Goal: Transaction & Acquisition: Download file/media

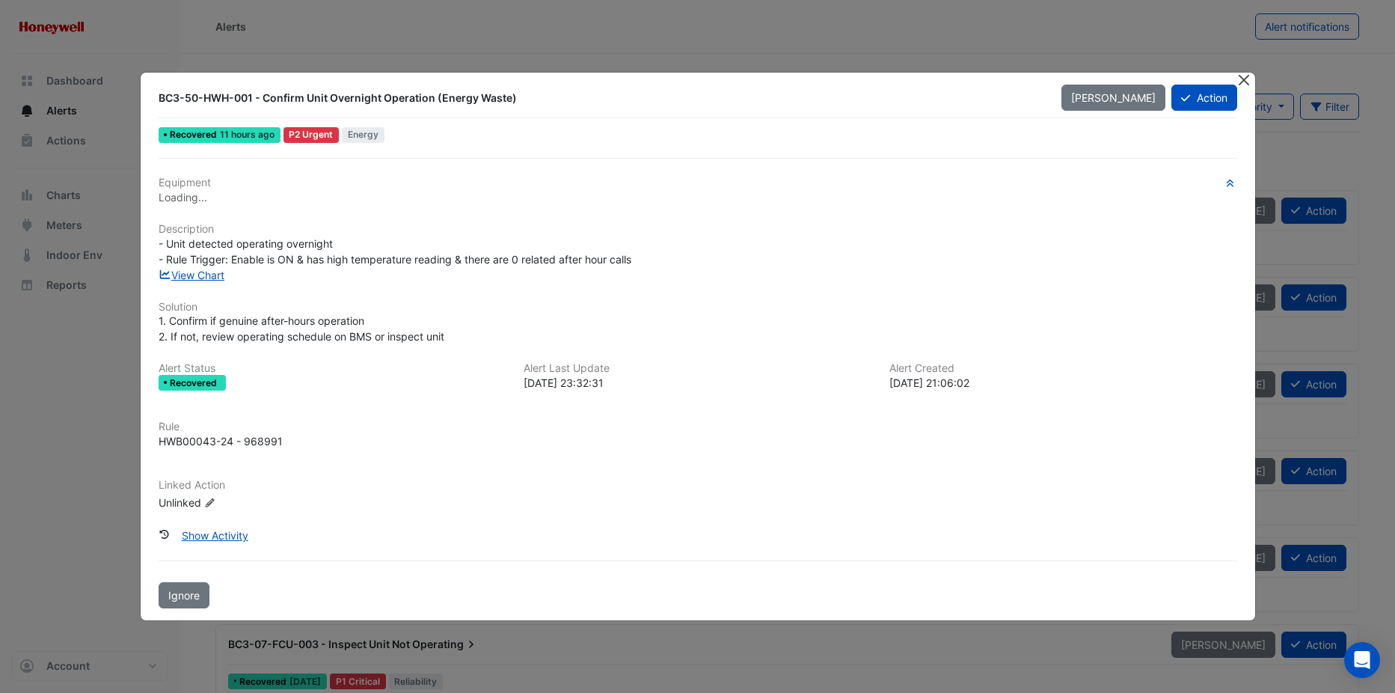
click at [1251, 79] on button "Close" at bounding box center [1244, 81] width 16 height 16
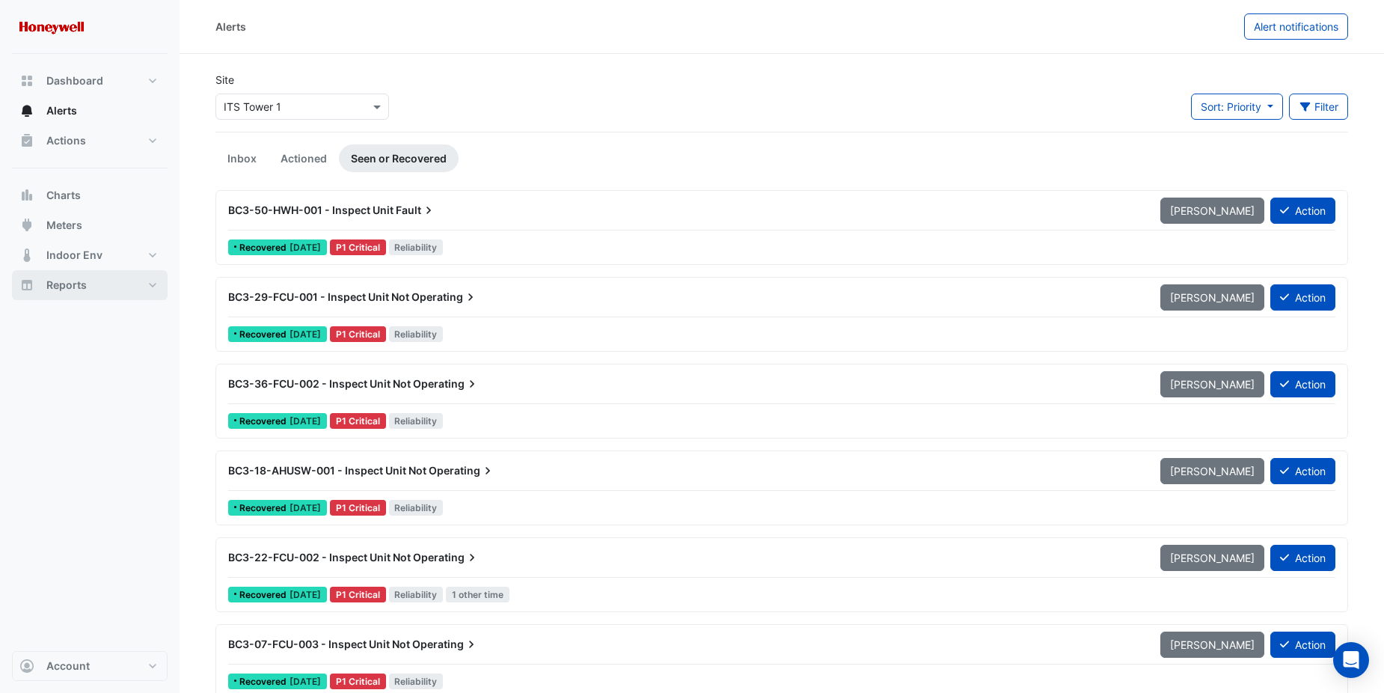
click at [88, 282] on button "Reports" at bounding box center [90, 285] width 156 height 30
select select "***"
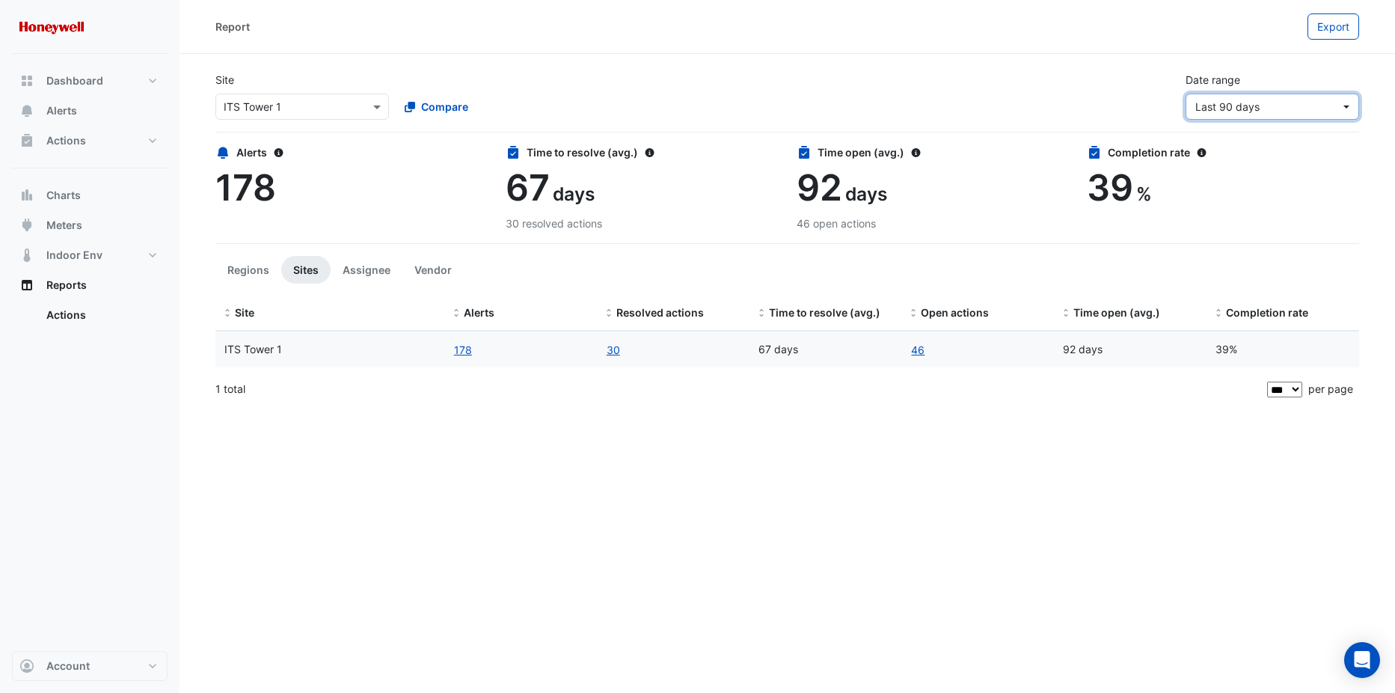
click at [1347, 109] on button "Last 90 days" at bounding box center [1272, 106] width 174 height 26
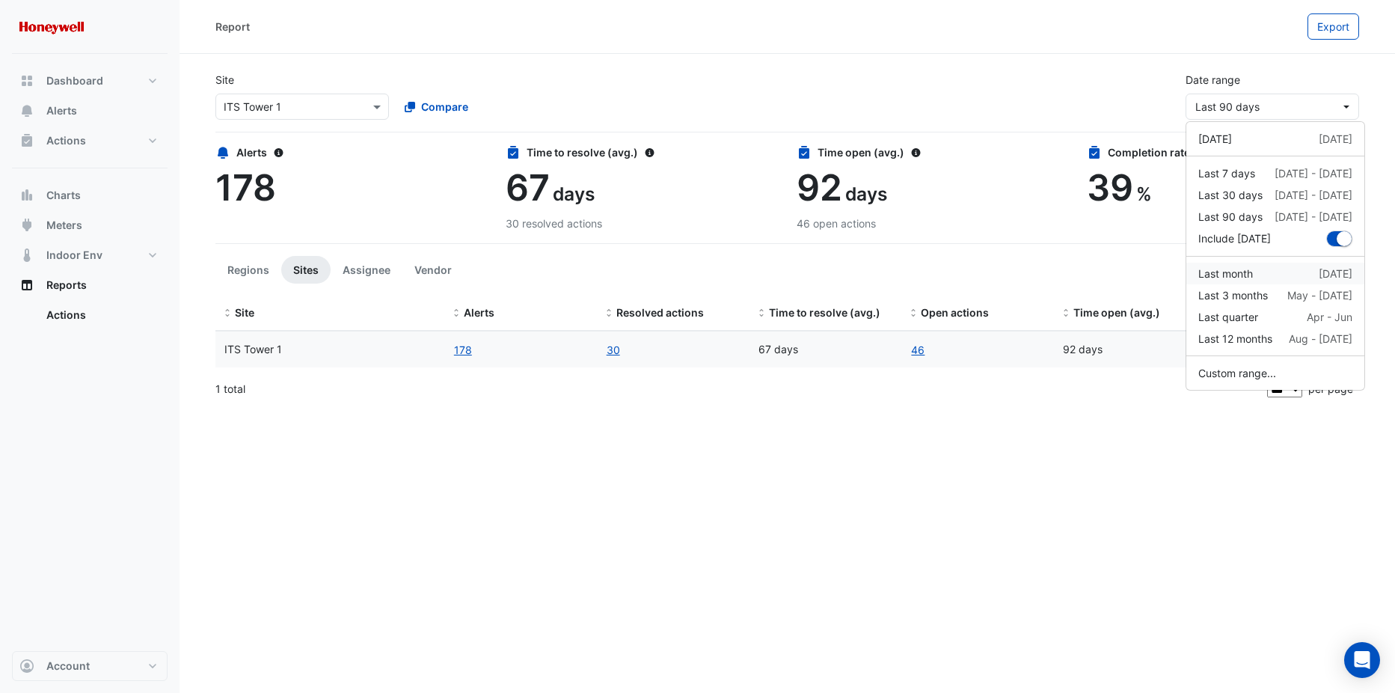
click at [1257, 271] on div "Last month [DATE]" at bounding box center [1275, 273] width 154 height 16
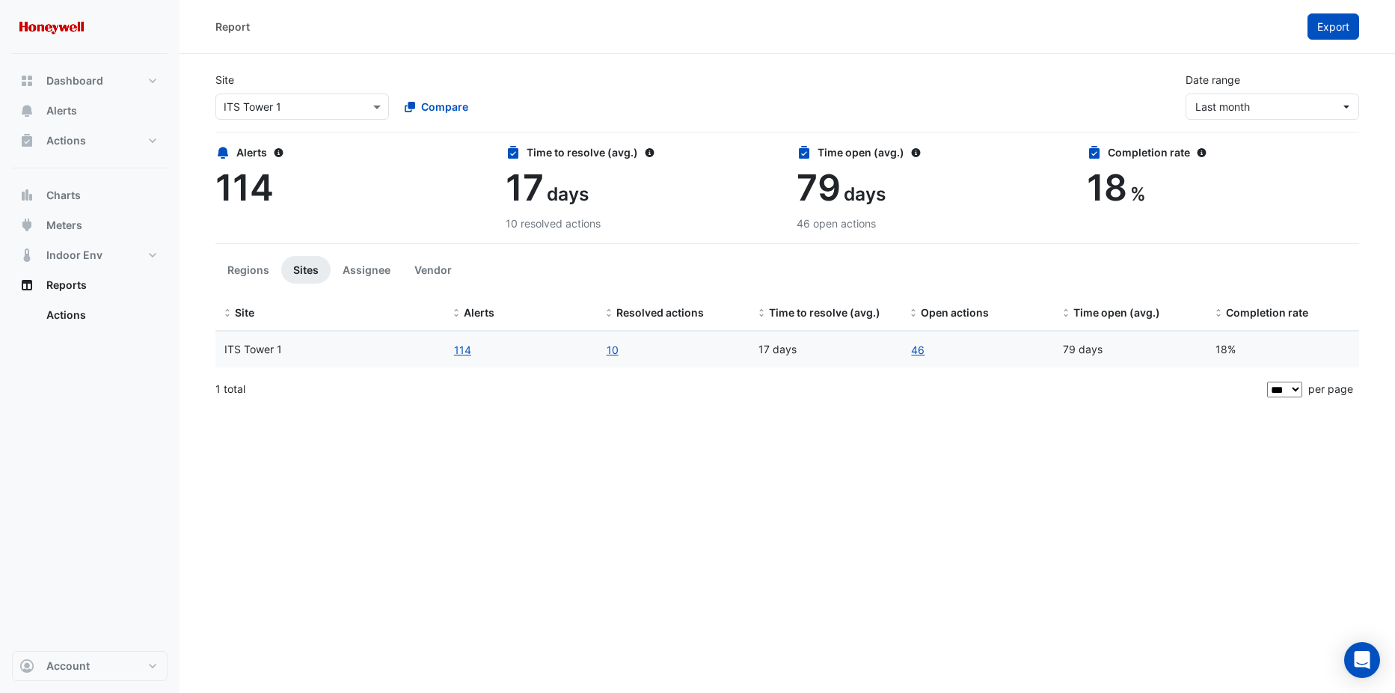
click at [1347, 27] on span "Export" at bounding box center [1333, 26] width 32 height 13
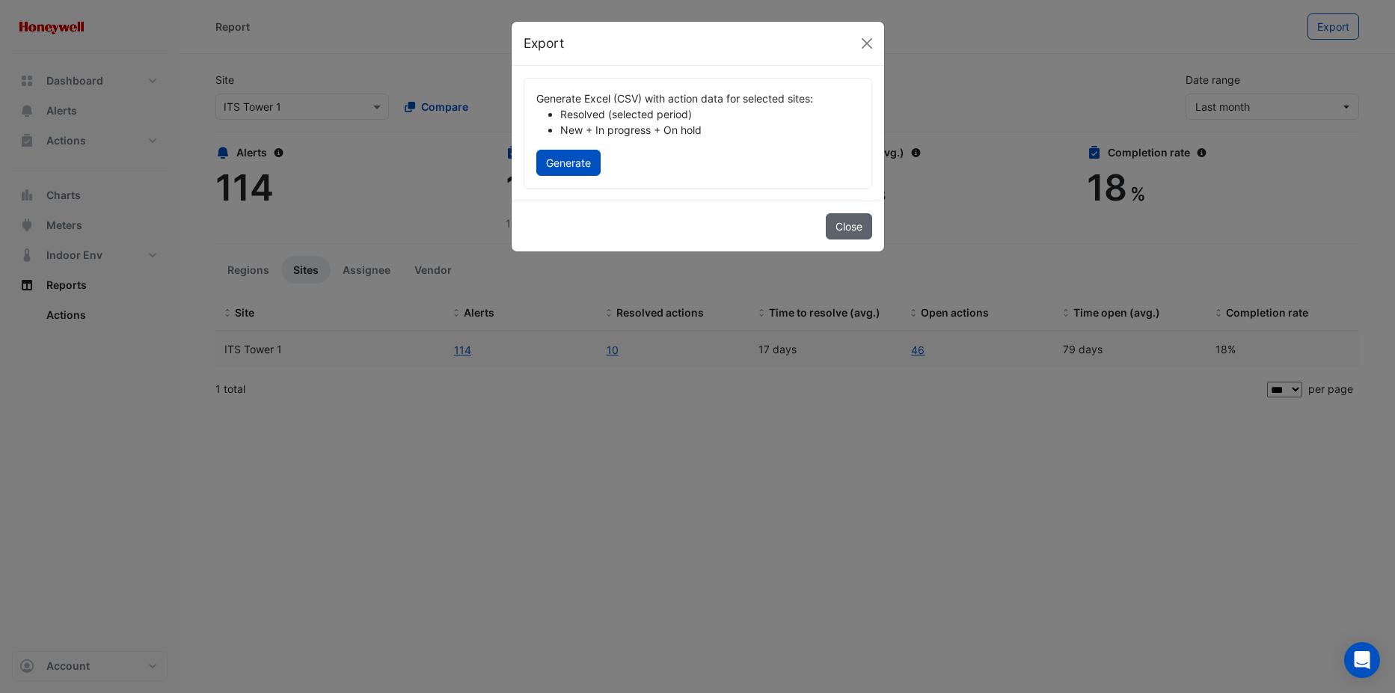
click at [847, 230] on button "Close" at bounding box center [849, 226] width 46 height 26
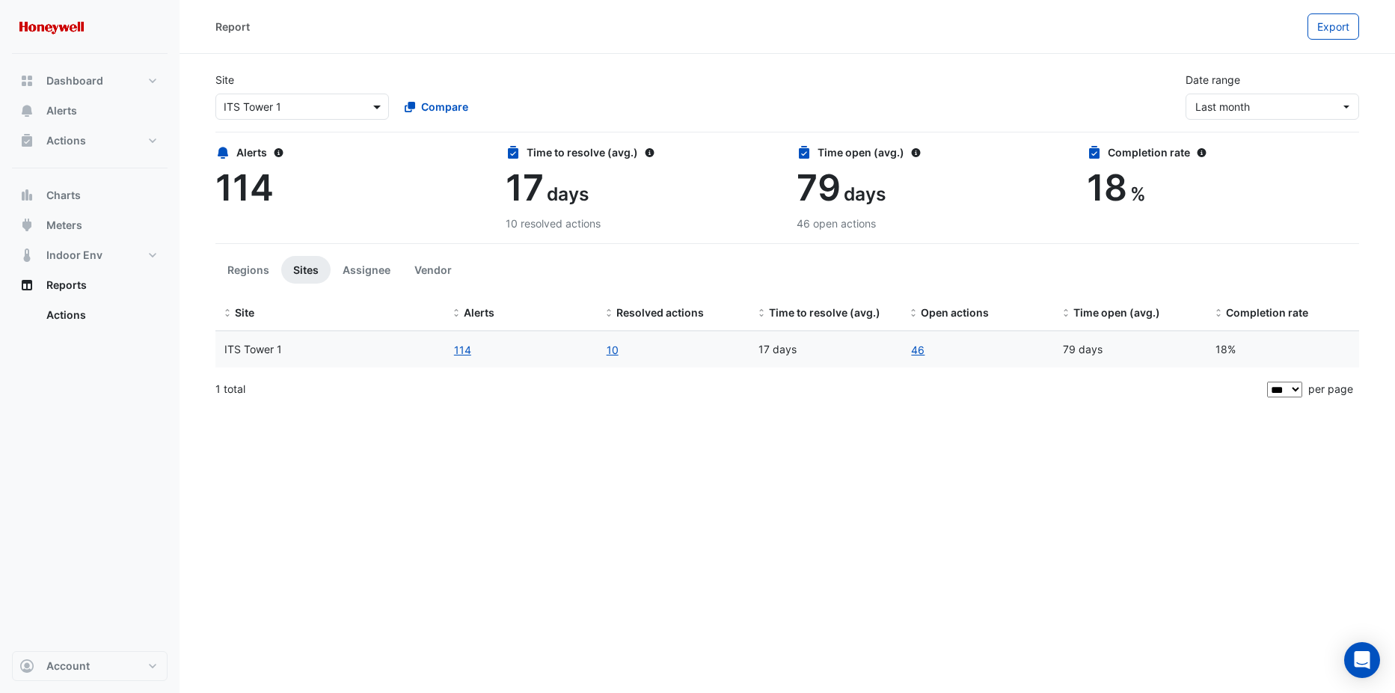
click at [382, 112] on span at bounding box center [378, 107] width 19 height 16
click at [1339, 27] on span "Export" at bounding box center [1333, 26] width 32 height 13
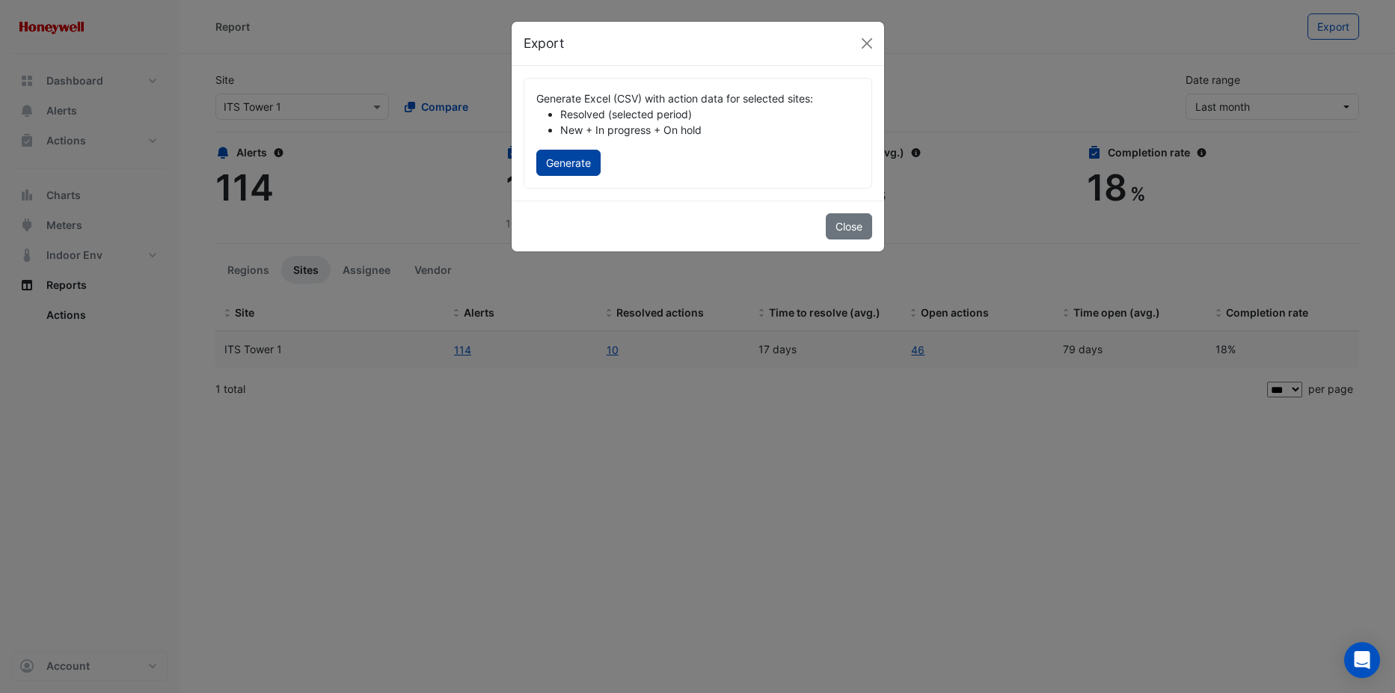
click at [570, 164] on button "Generate" at bounding box center [568, 163] width 64 height 26
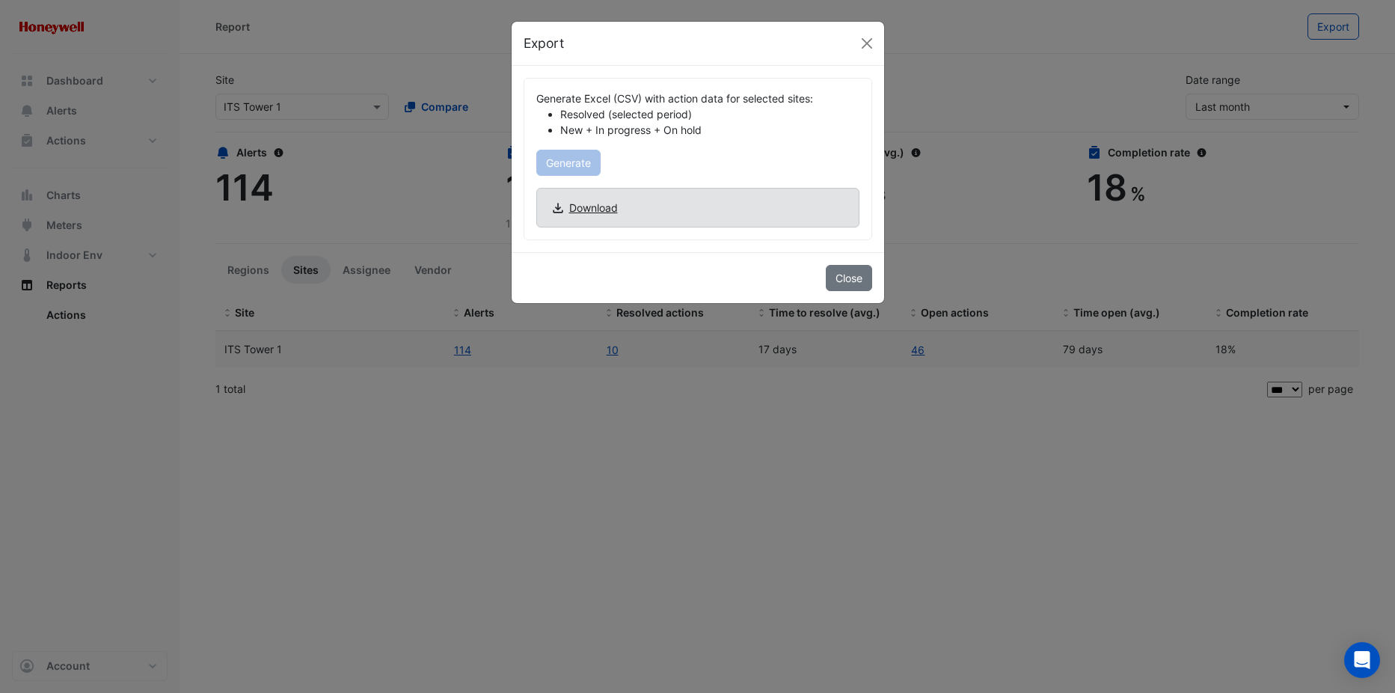
click at [607, 200] on span "Download" at bounding box center [593, 208] width 49 height 16
drag, startPoint x: 848, startPoint y: 279, endPoint x: 847, endPoint y: 296, distance: 17.2
click at [848, 279] on button "Close" at bounding box center [849, 278] width 46 height 26
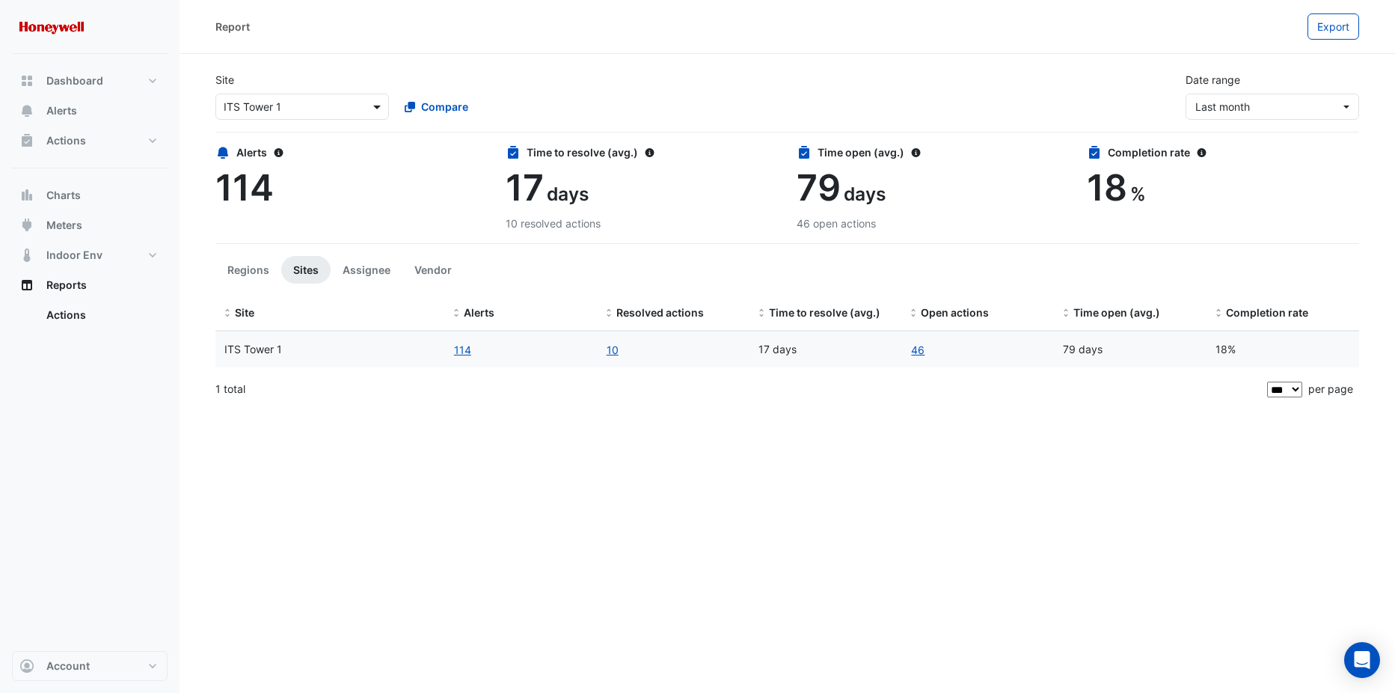
click at [380, 108] on span at bounding box center [378, 107] width 19 height 16
click at [271, 163] on span "ITS Tower 2" at bounding box center [257, 160] width 58 height 13
click at [255, 274] on button "Regions" at bounding box center [248, 270] width 66 height 28
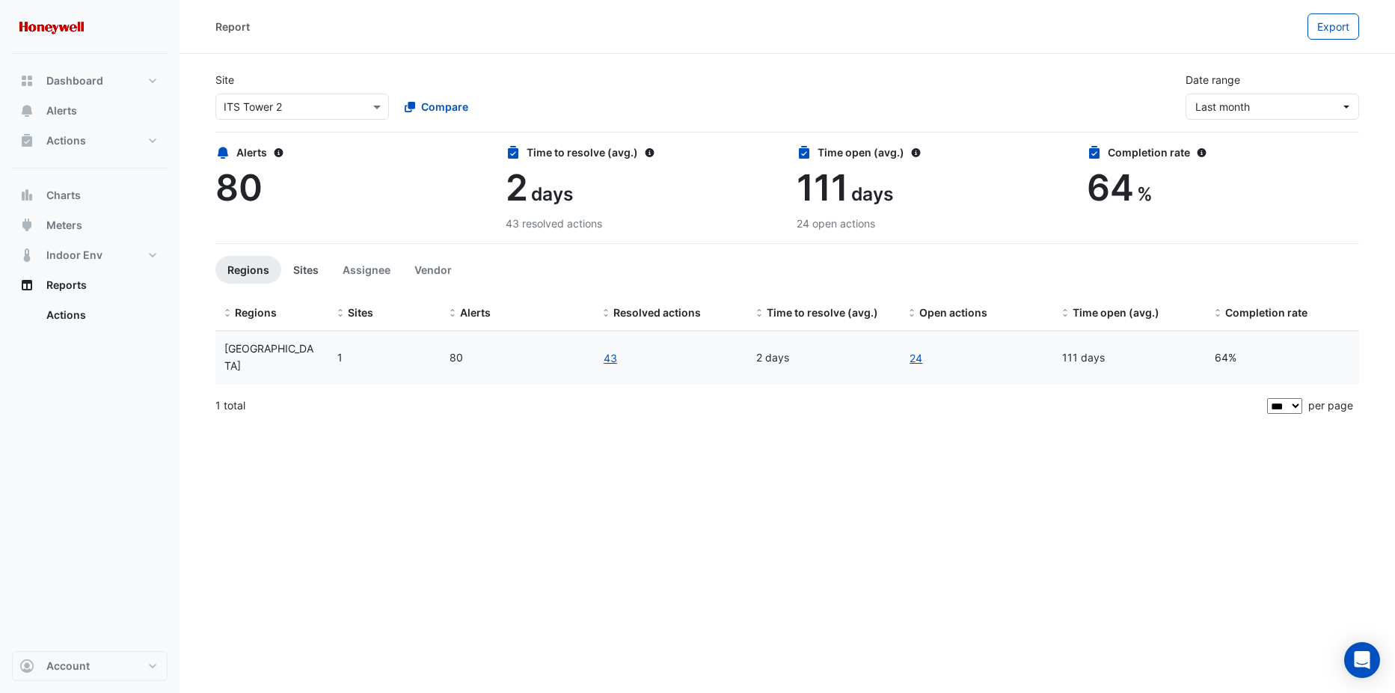
click at [311, 273] on button "Sites" at bounding box center [305, 270] width 49 height 28
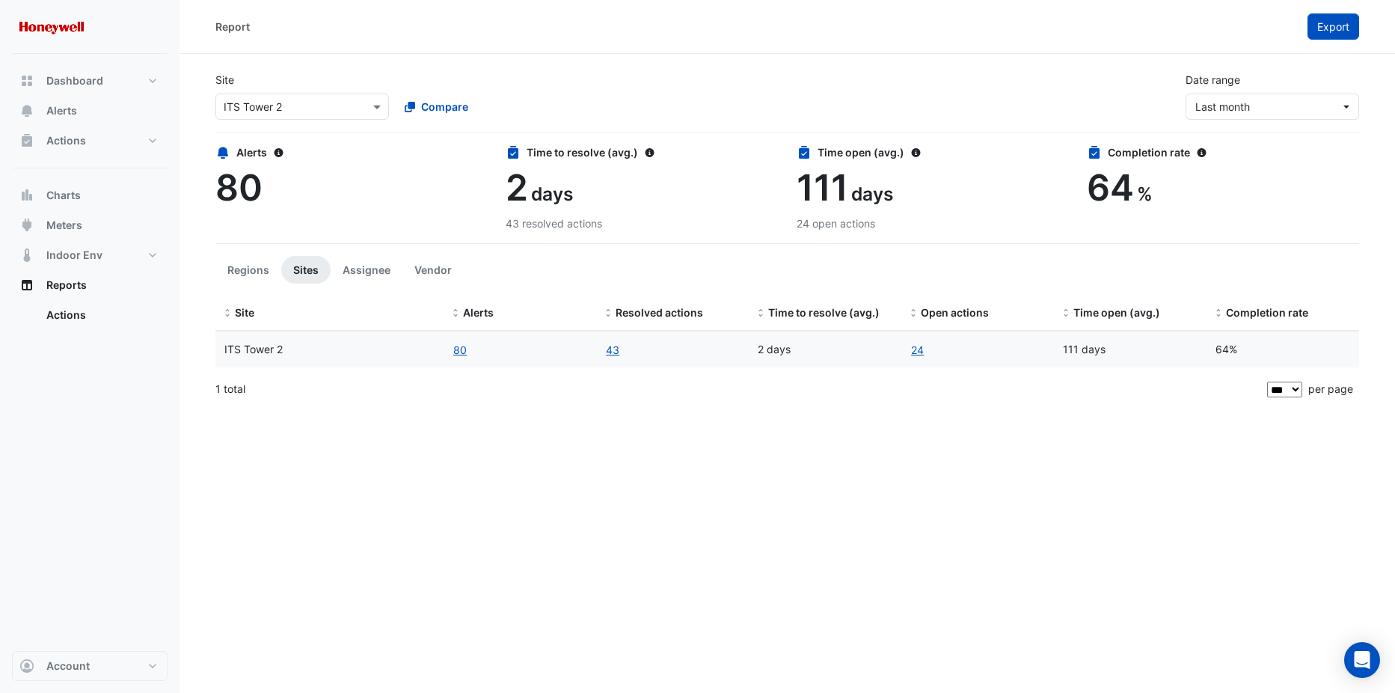
click at [1348, 25] on span "Export" at bounding box center [1333, 26] width 32 height 13
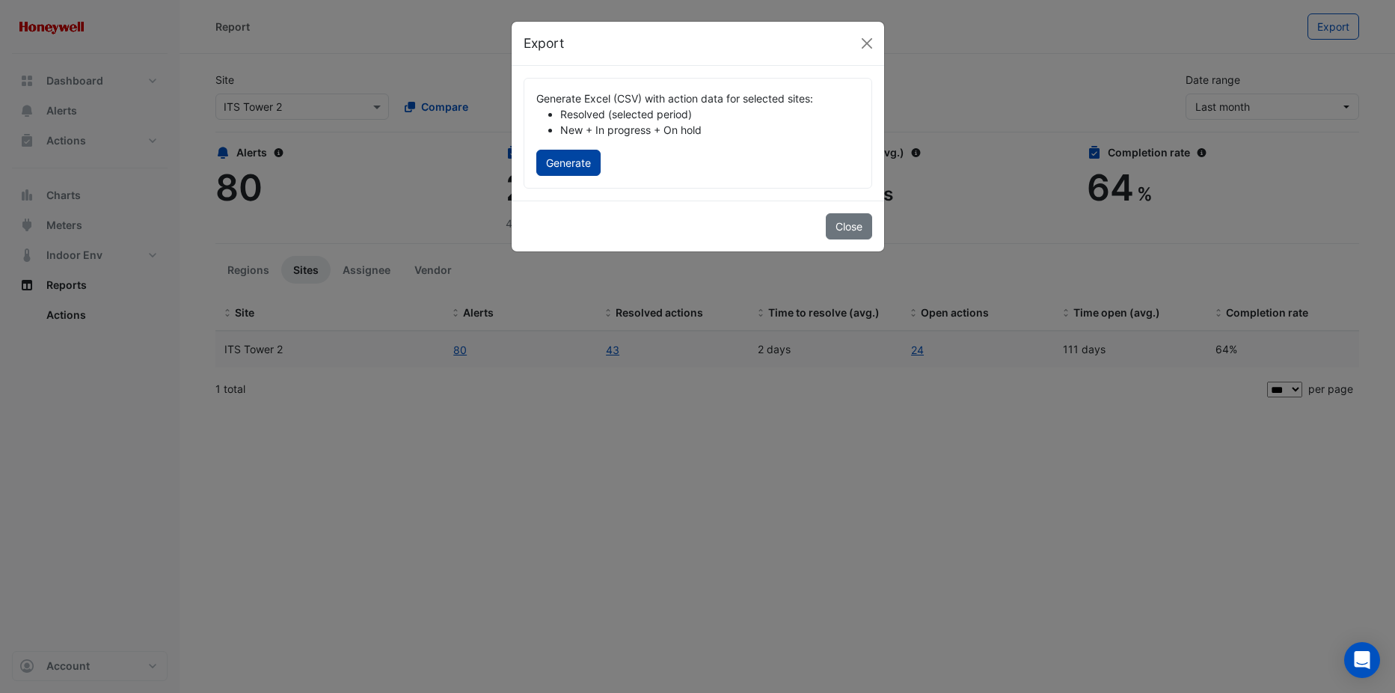
click at [565, 162] on button "Generate" at bounding box center [568, 163] width 64 height 26
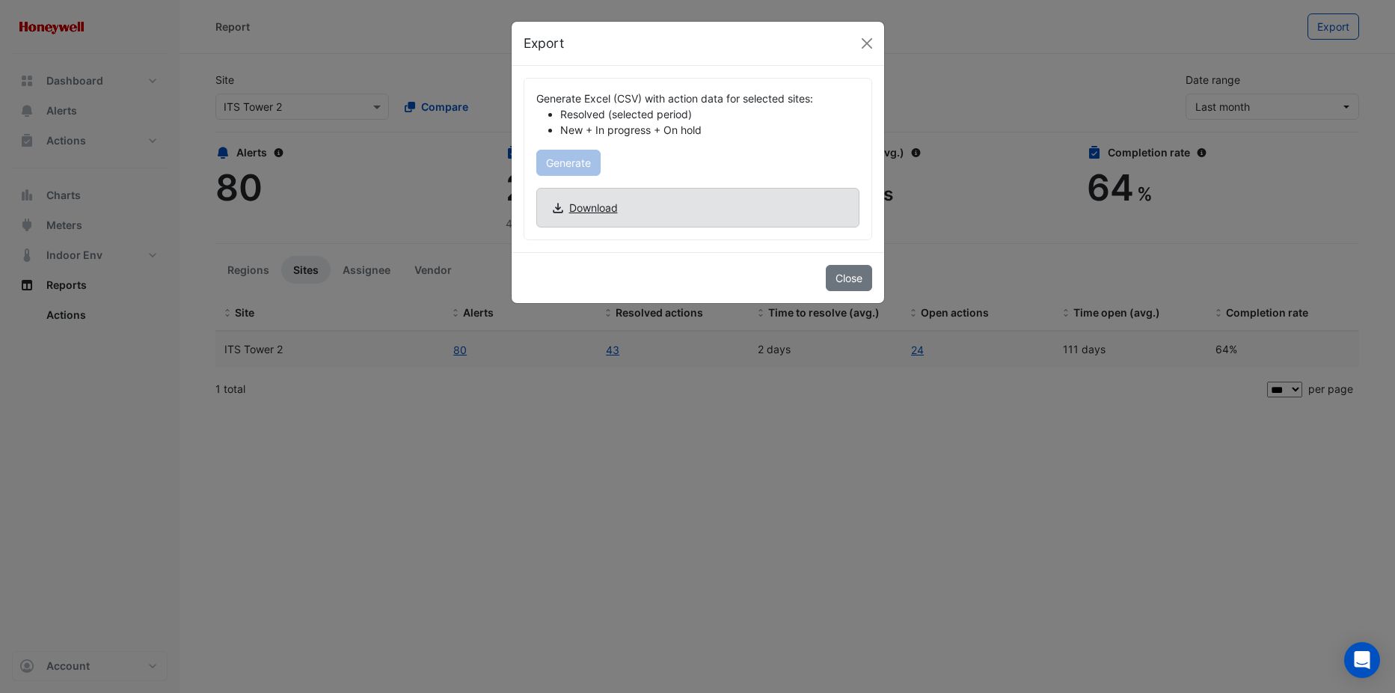
click at [596, 204] on span "Download" at bounding box center [593, 208] width 49 height 16
click at [854, 280] on button "Close" at bounding box center [849, 278] width 46 height 26
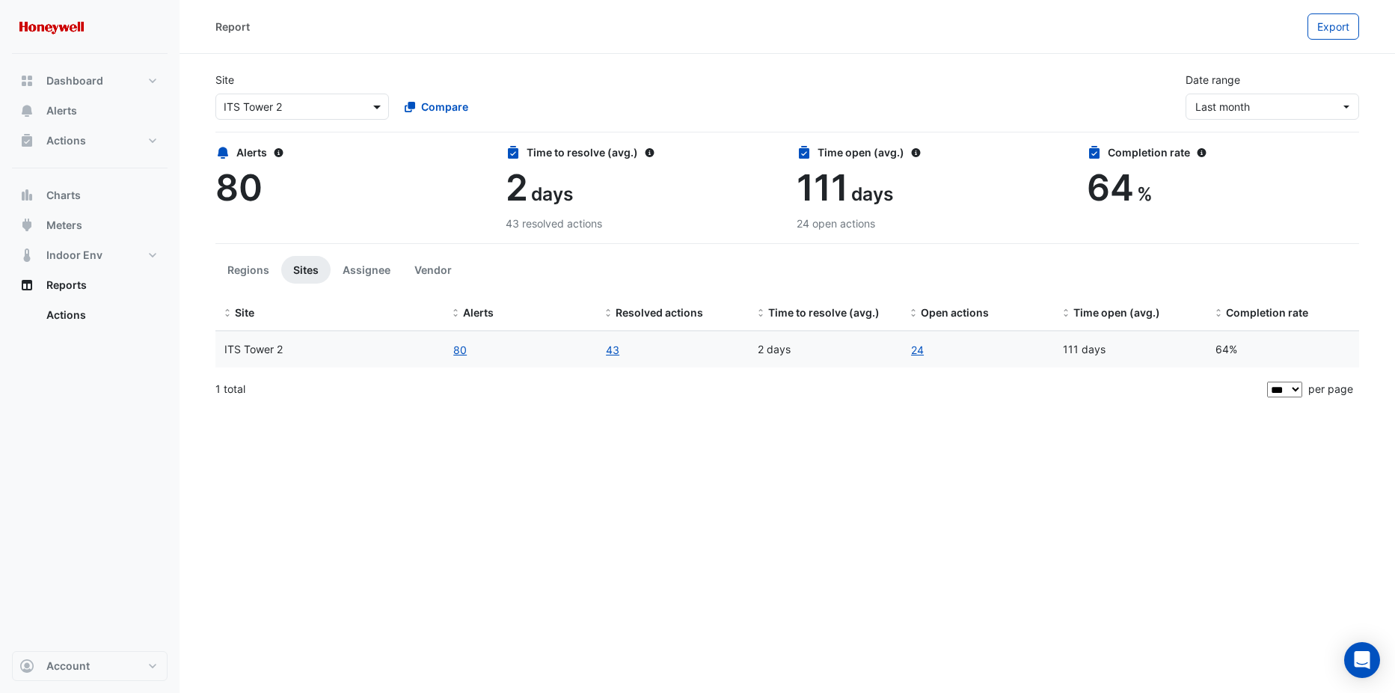
click at [382, 108] on span at bounding box center [378, 107] width 19 height 16
click at [279, 180] on span "ITS Tower 3" at bounding box center [257, 182] width 59 height 13
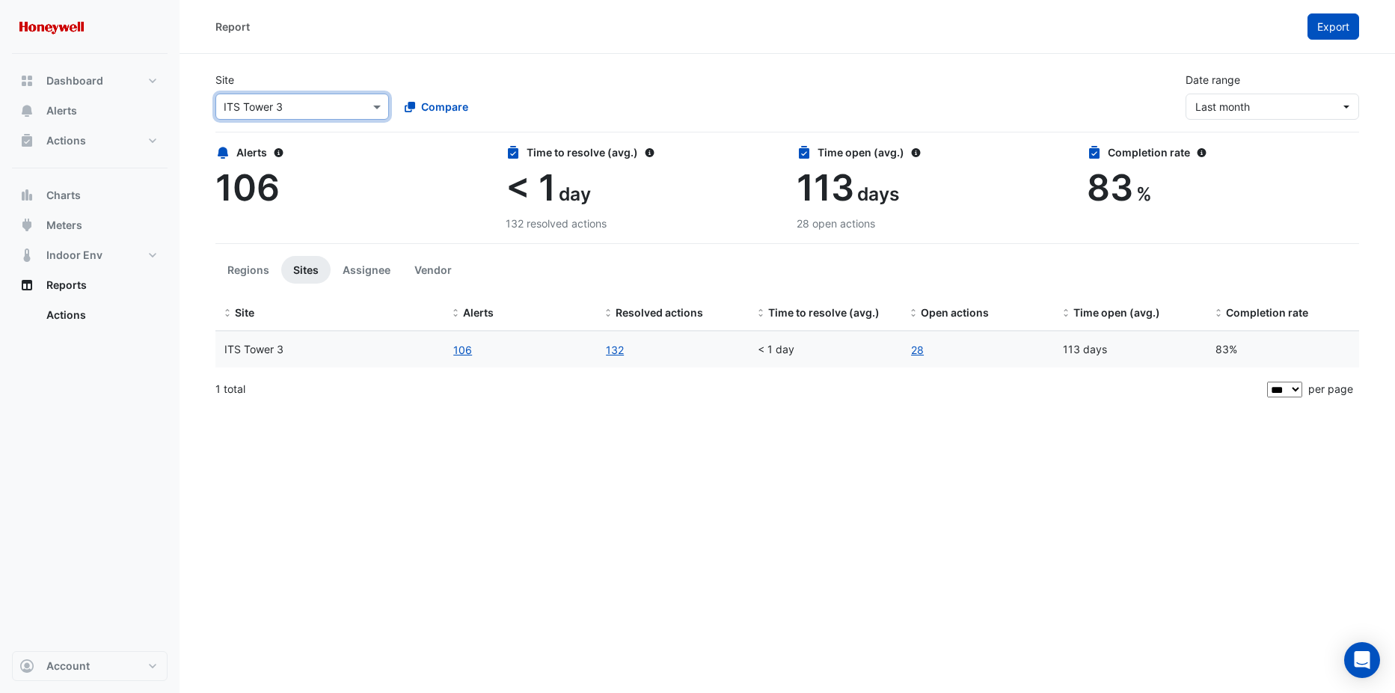
click at [1327, 25] on span "Export" at bounding box center [1333, 26] width 32 height 13
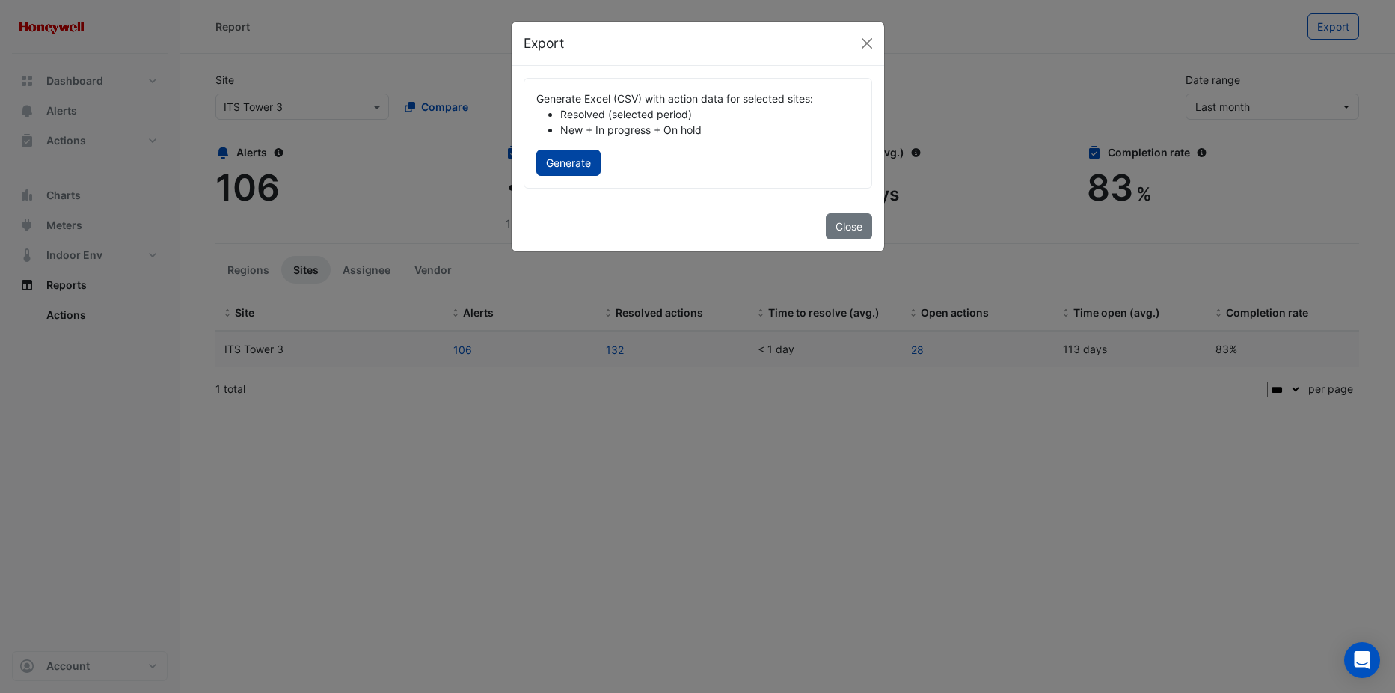
click at [559, 161] on button "Generate" at bounding box center [568, 163] width 64 height 26
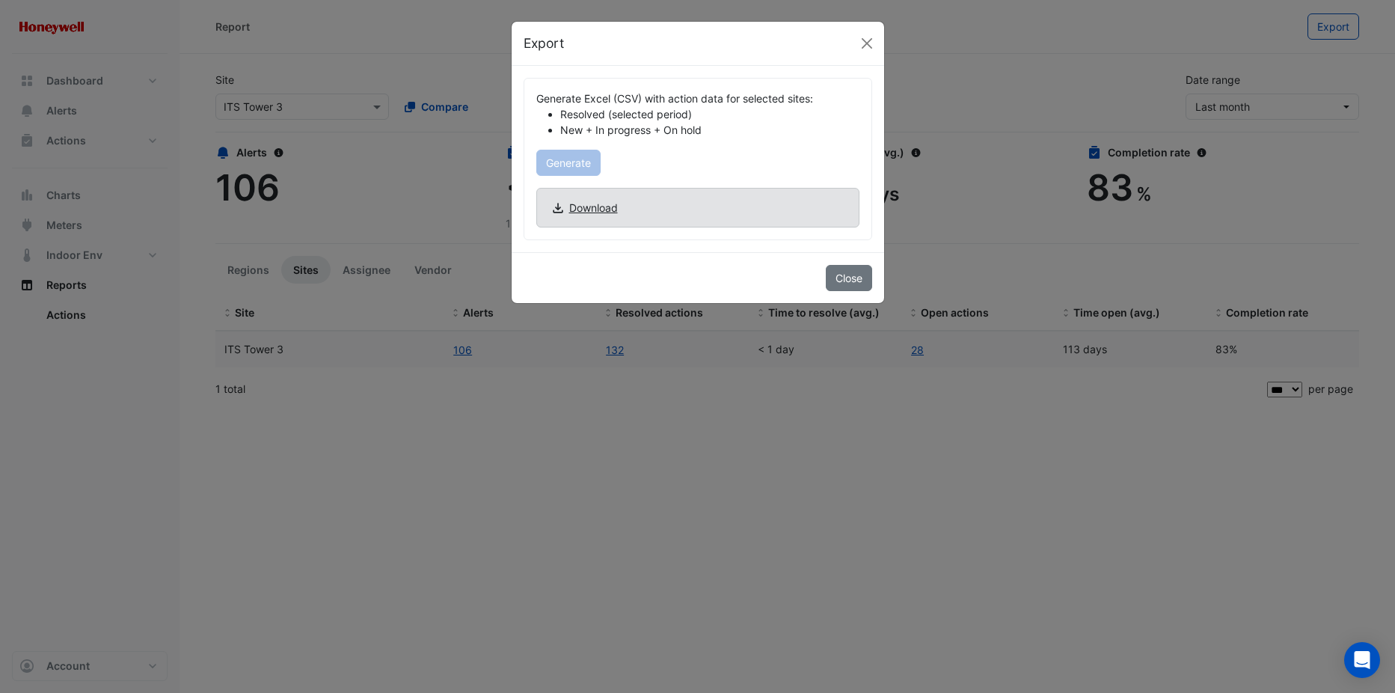
click at [645, 218] on div "Download" at bounding box center [697, 208] width 323 height 40
click at [604, 206] on span "Download" at bounding box center [593, 208] width 49 height 16
click at [856, 282] on button "Close" at bounding box center [849, 278] width 46 height 26
